Goal: Task Accomplishment & Management: Use online tool/utility

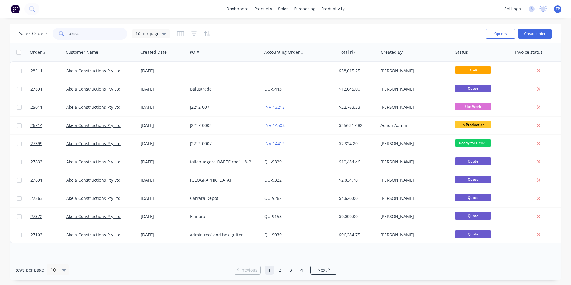
click at [98, 33] on input "akela" at bounding box center [98, 34] width 58 height 12
type input "a"
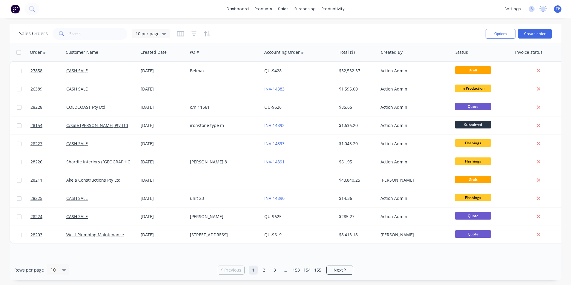
click at [442, 270] on div "Rows per page 10 Previous 1 2 3 ... 153 154 155 Next" at bounding box center [286, 269] width 552 height 21
click at [546, 30] on button "Create order" at bounding box center [535, 34] width 34 height 10
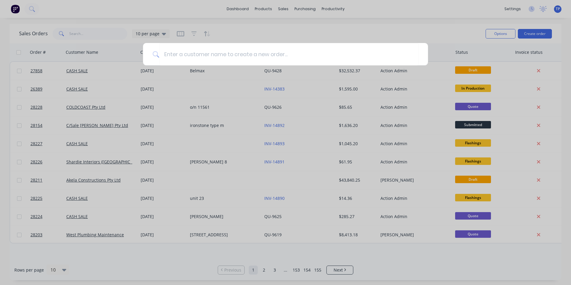
click at [567, 30] on div at bounding box center [285, 142] width 571 height 285
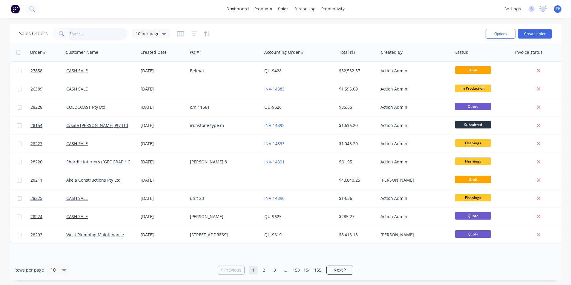
click at [79, 34] on input "text" at bounding box center [98, 34] width 58 height 12
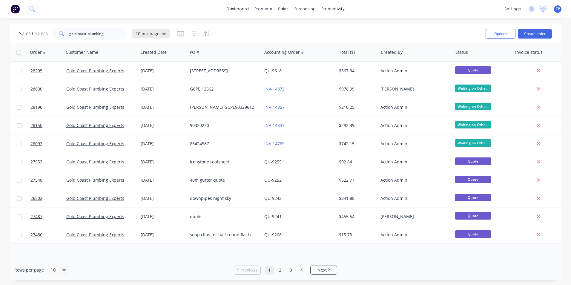
click at [163, 35] on icon at bounding box center [164, 34] width 4 height 2
click at [148, 107] on button "Archived" at bounding box center [168, 108] width 68 height 7
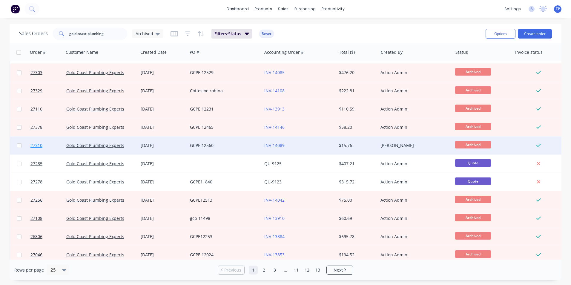
scroll to position [260, 0]
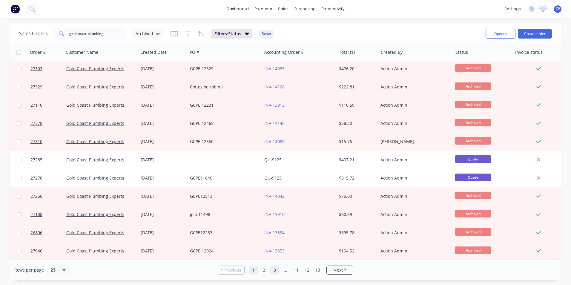
click at [275, 269] on link "3" at bounding box center [274, 269] width 9 height 9
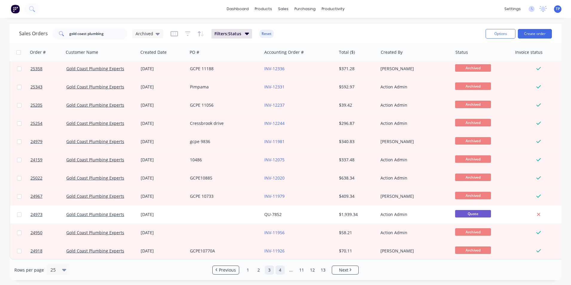
click at [282, 269] on link "4" at bounding box center [279, 269] width 9 height 9
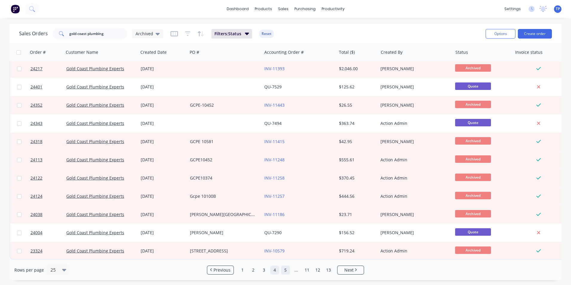
click at [287, 269] on link "5" at bounding box center [285, 269] width 9 height 9
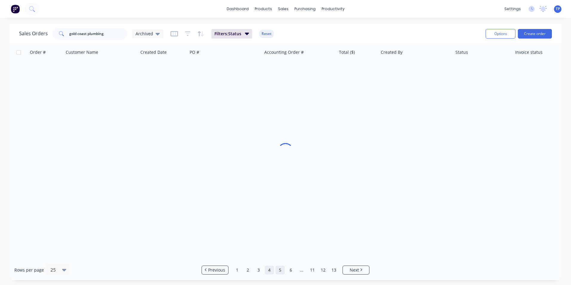
click at [268, 270] on link "4" at bounding box center [269, 269] width 9 height 9
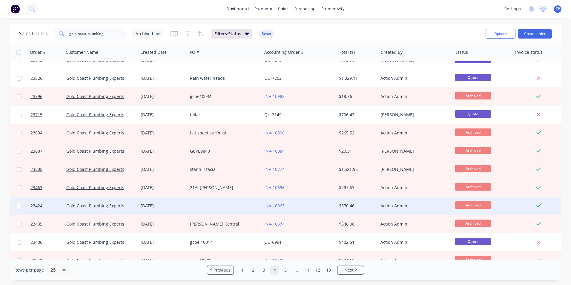
scroll to position [0, 0]
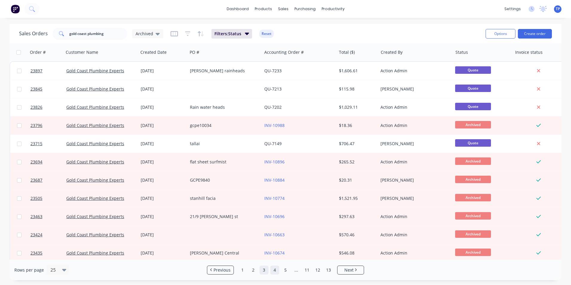
click at [266, 269] on link "3" at bounding box center [263, 269] width 9 height 9
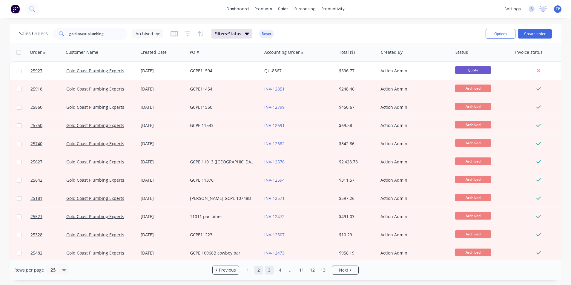
click at [260, 269] on link "2" at bounding box center [258, 269] width 9 height 9
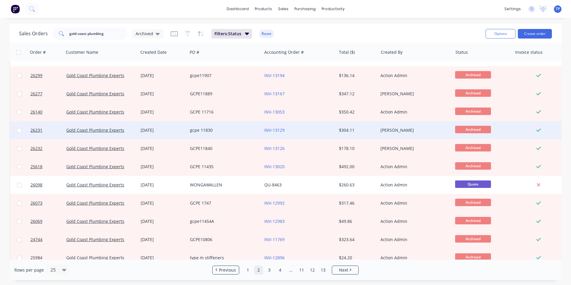
scroll to position [260, 0]
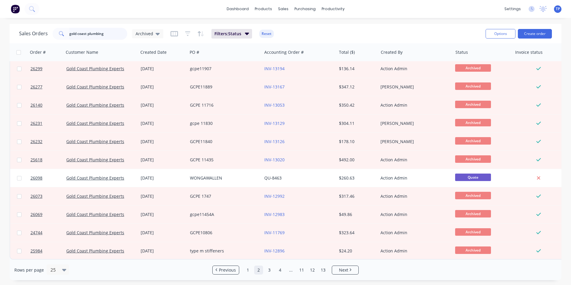
click at [112, 34] on input "gold coast plumbing" at bounding box center [98, 34] width 58 height 12
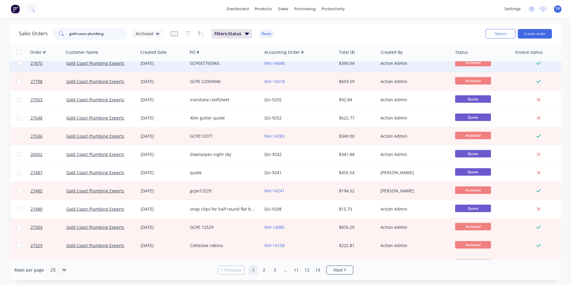
scroll to position [0, 0]
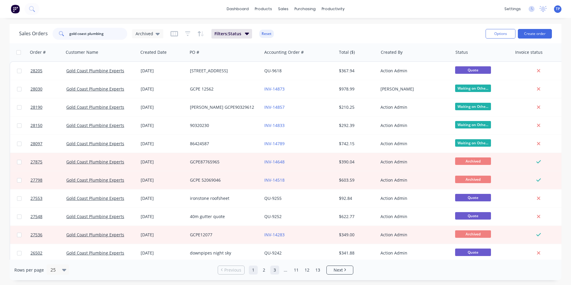
type input "gold coast plumbing"
click at [275, 270] on link "3" at bounding box center [274, 269] width 9 height 9
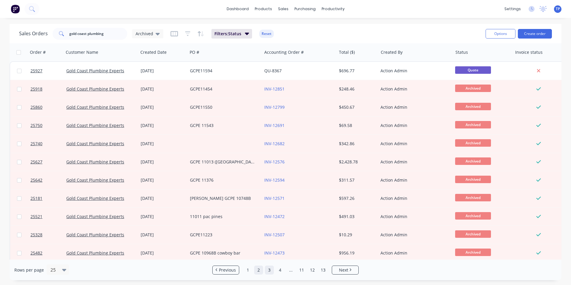
click at [260, 272] on link "2" at bounding box center [258, 269] width 9 height 9
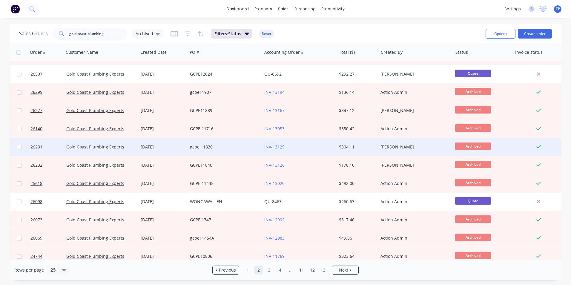
scroll to position [260, 0]
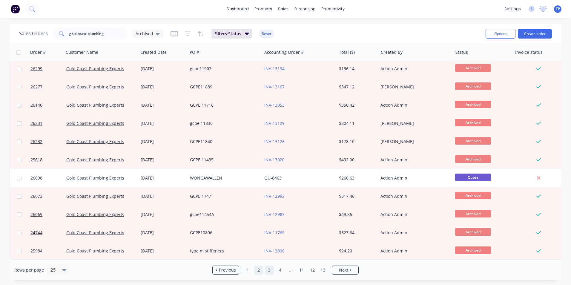
click at [269, 270] on link "3" at bounding box center [269, 269] width 9 height 9
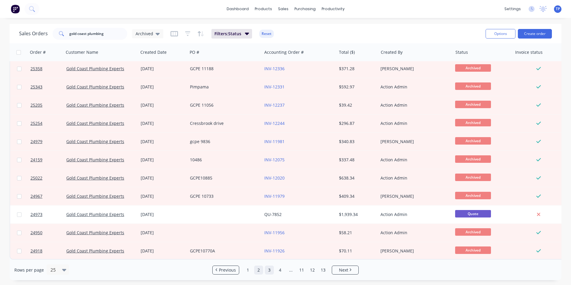
click at [258, 270] on link "2" at bounding box center [258, 269] width 9 height 9
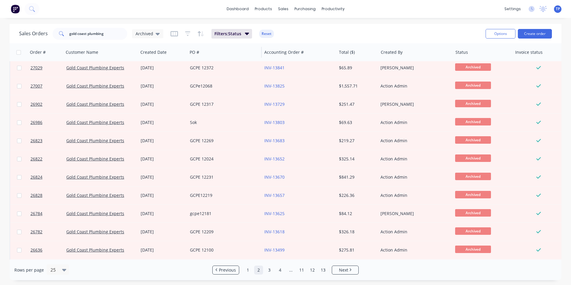
scroll to position [0, 0]
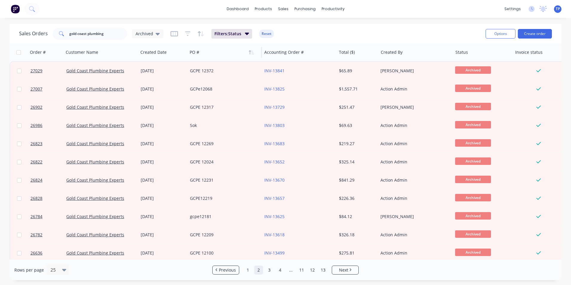
click at [215, 53] on div at bounding box center [223, 52] width 66 height 12
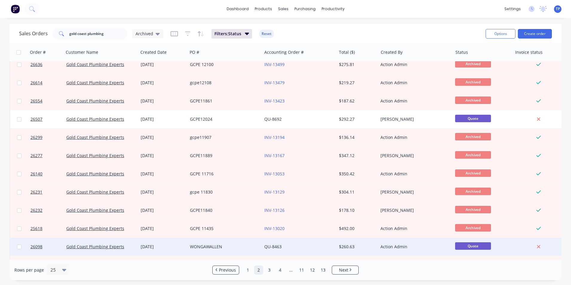
scroll to position [260, 0]
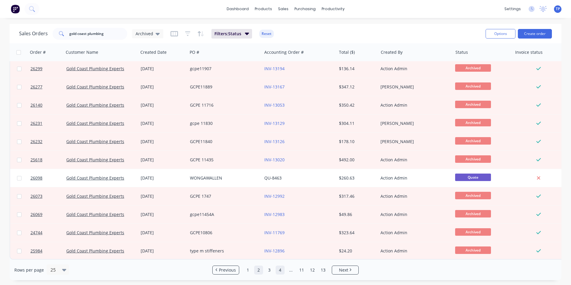
click at [280, 271] on link "4" at bounding box center [279, 269] width 9 height 9
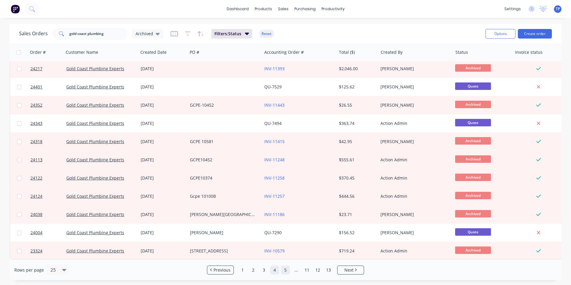
click at [284, 270] on link "5" at bounding box center [285, 269] width 9 height 9
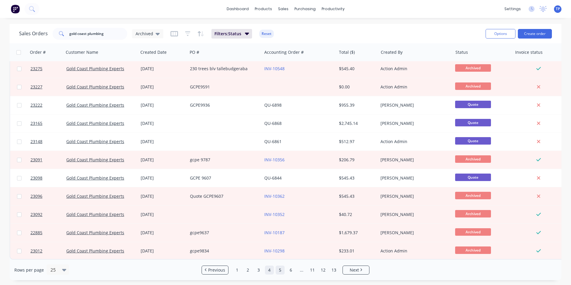
click at [270, 269] on link "4" at bounding box center [269, 269] width 9 height 9
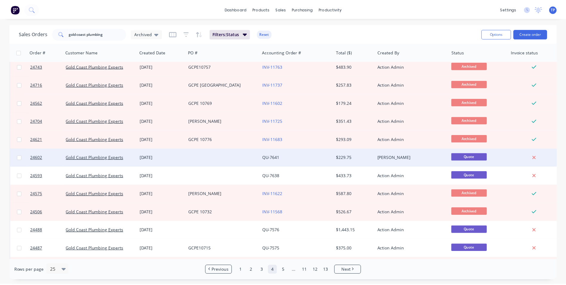
scroll to position [0, 0]
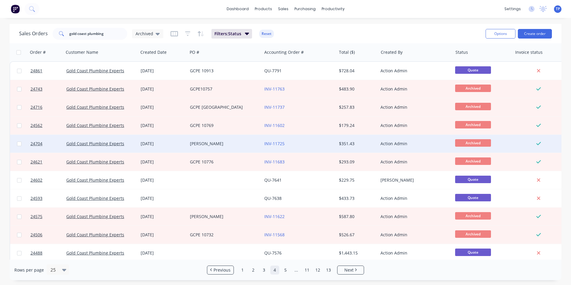
click at [227, 146] on div "[PERSON_NAME]" at bounding box center [223, 144] width 66 height 6
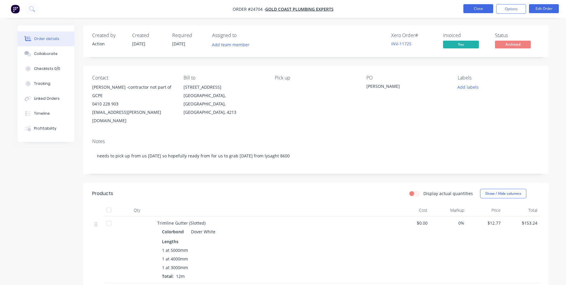
click at [469, 7] on button "Close" at bounding box center [479, 8] width 30 height 9
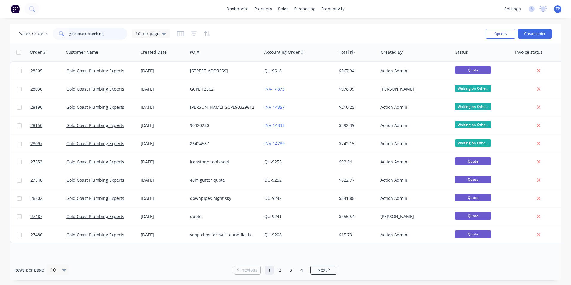
click at [113, 33] on input "gold coast plumbing" at bounding box center [98, 34] width 58 height 12
type input "g"
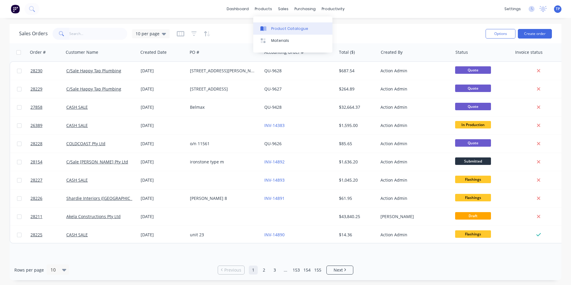
click at [278, 29] on div "Product Catalogue" at bounding box center [289, 28] width 37 height 5
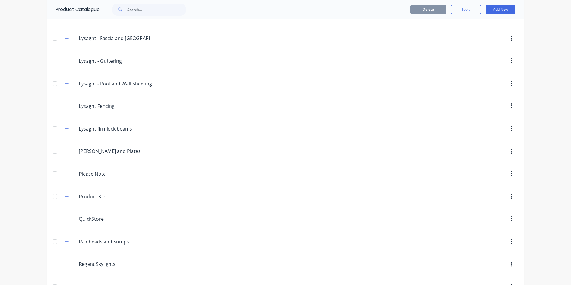
scroll to position [776, 0]
click at [65, 151] on icon "button" at bounding box center [67, 152] width 4 height 4
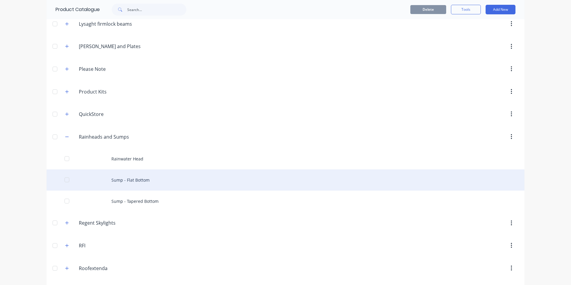
scroll to position [806, 0]
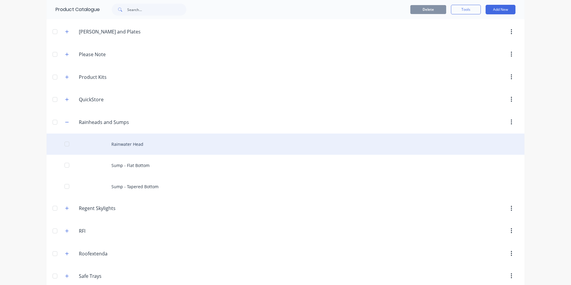
click at [65, 144] on div at bounding box center [67, 144] width 12 height 12
click at [112, 144] on div "Rainwater Head" at bounding box center [286, 143] width 478 height 21
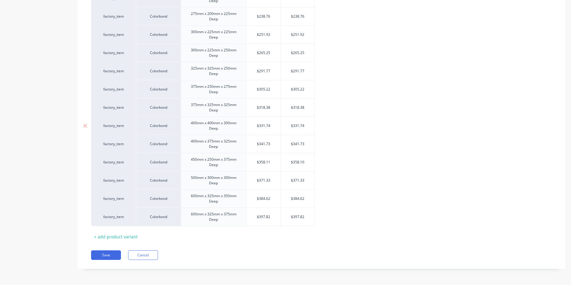
scroll to position [187, 0]
type textarea "x"
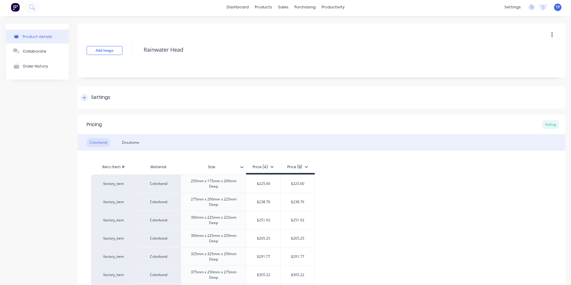
scroll to position [0, 0]
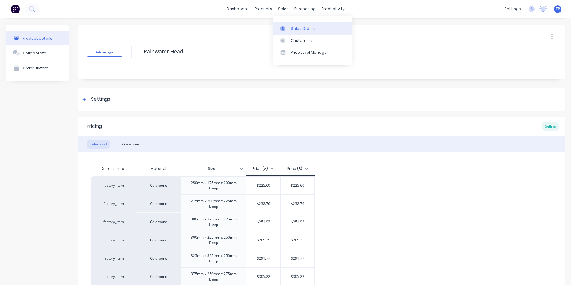
click at [304, 29] on div "Sales Orders" at bounding box center [303, 28] width 24 height 5
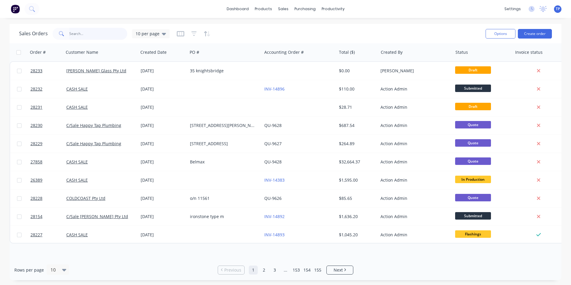
click at [95, 31] on input "text" at bounding box center [98, 34] width 58 height 12
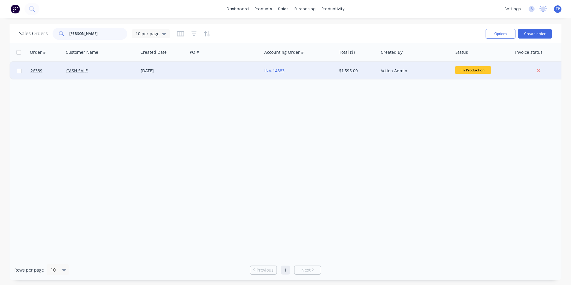
type input "[PERSON_NAME]"
click at [111, 71] on div "CASH SALE" at bounding box center [99, 71] width 66 height 6
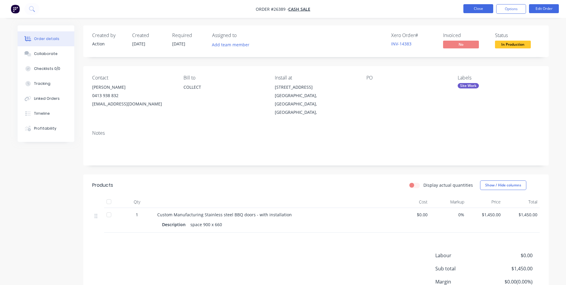
click at [467, 7] on button "Close" at bounding box center [479, 8] width 30 height 9
